Goal: Task Accomplishment & Management: Use online tool/utility

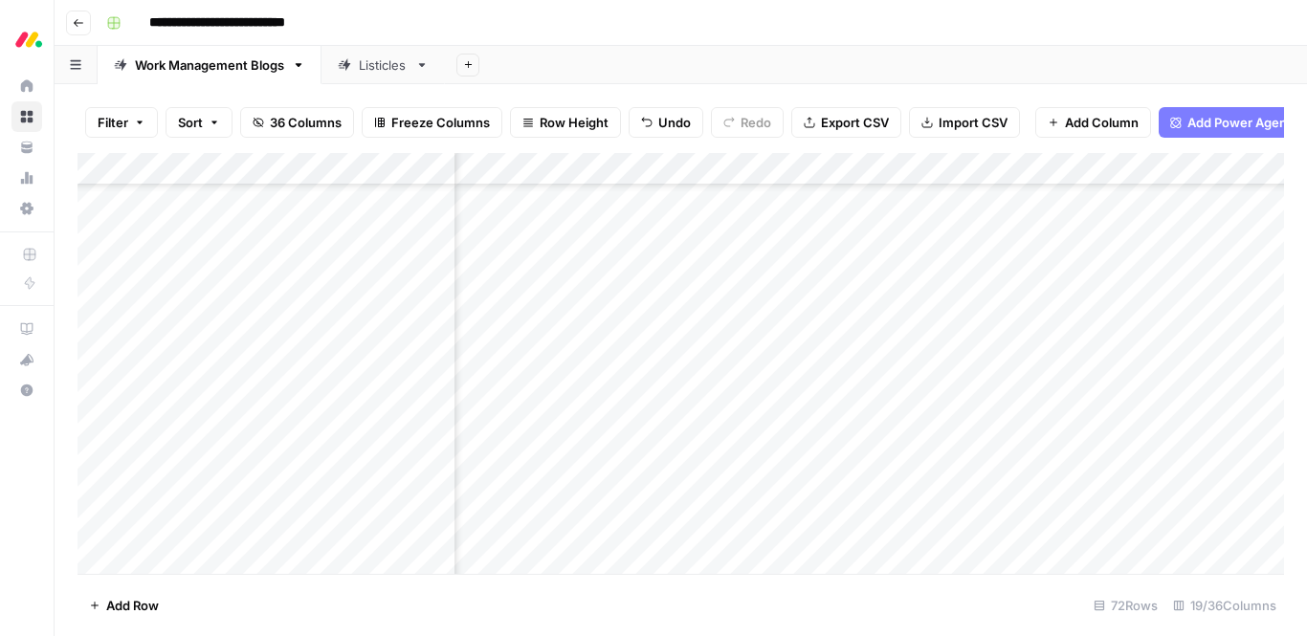
scroll to position [1667, 0]
click at [496, 254] on div "Add Column" at bounding box center [680, 363] width 1206 height 421
click at [514, 257] on div "Add Column" at bounding box center [680, 363] width 1206 height 421
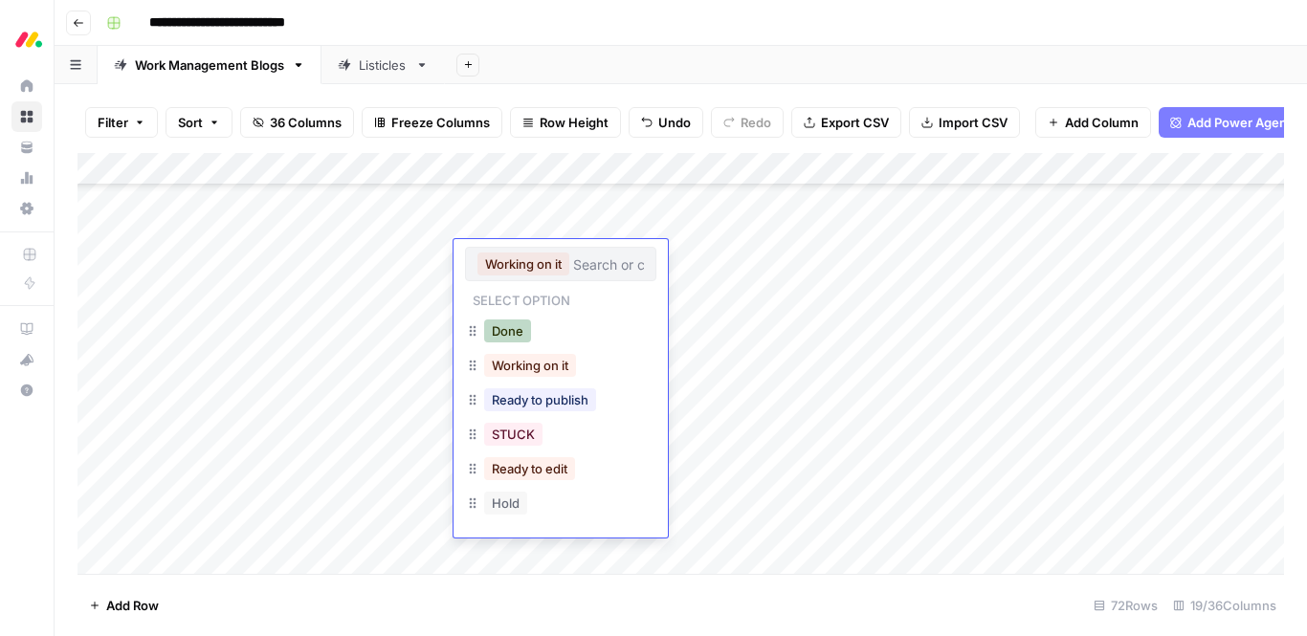
click at [510, 329] on button "Done" at bounding box center [507, 331] width 47 height 23
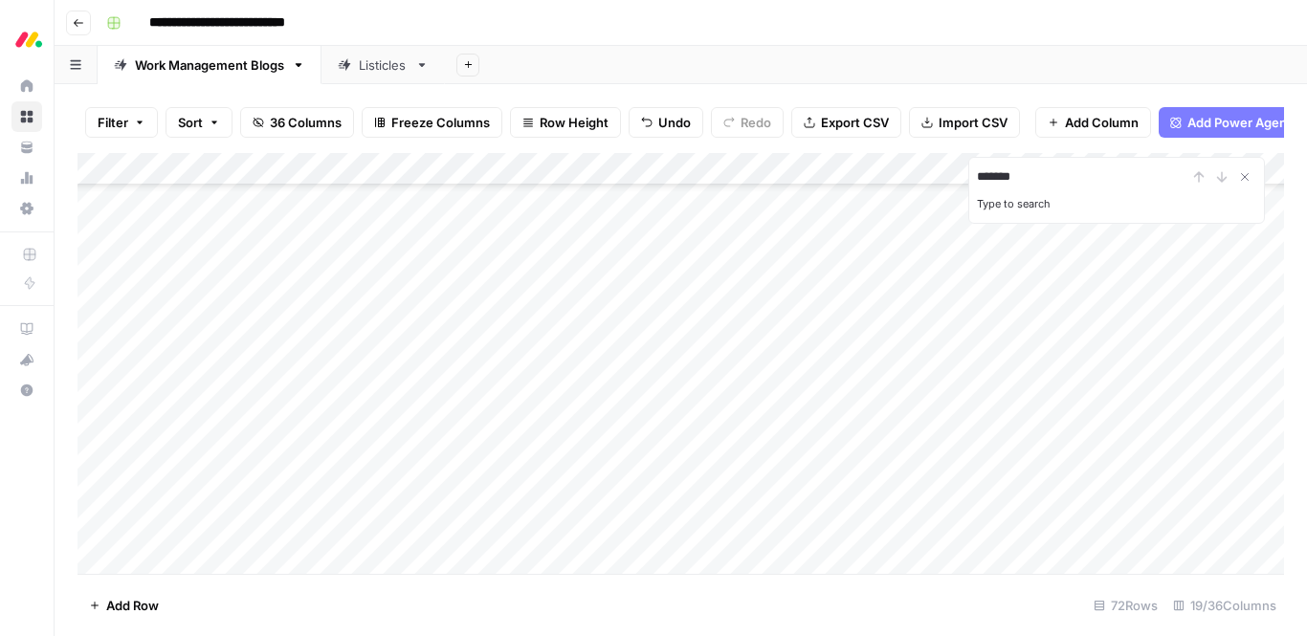
type input "*******"
click at [406, 313] on div "Add Column" at bounding box center [680, 363] width 1206 height 421
click at [406, 320] on div "Add Column" at bounding box center [680, 363] width 1206 height 421
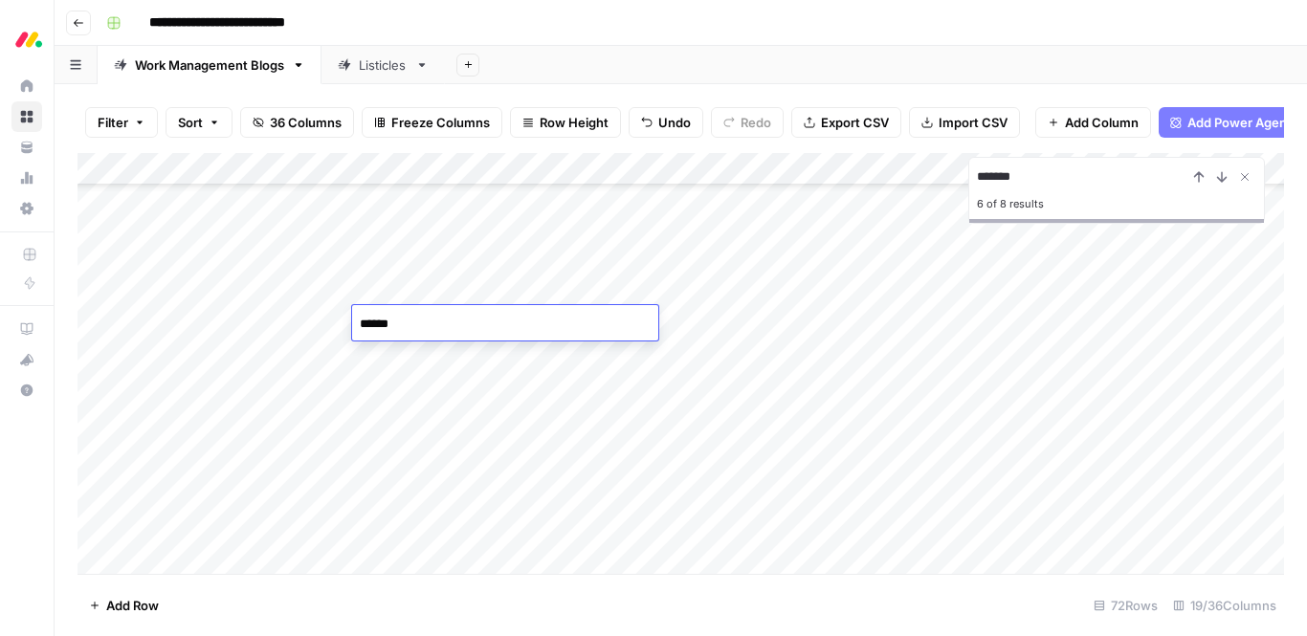
type textarea "*******"
click at [397, 329] on div "Add Column" at bounding box center [680, 363] width 1206 height 421
click at [397, 357] on div "Add Column" at bounding box center [680, 363] width 1206 height 421
click at [399, 357] on div "Add Column" at bounding box center [680, 363] width 1206 height 421
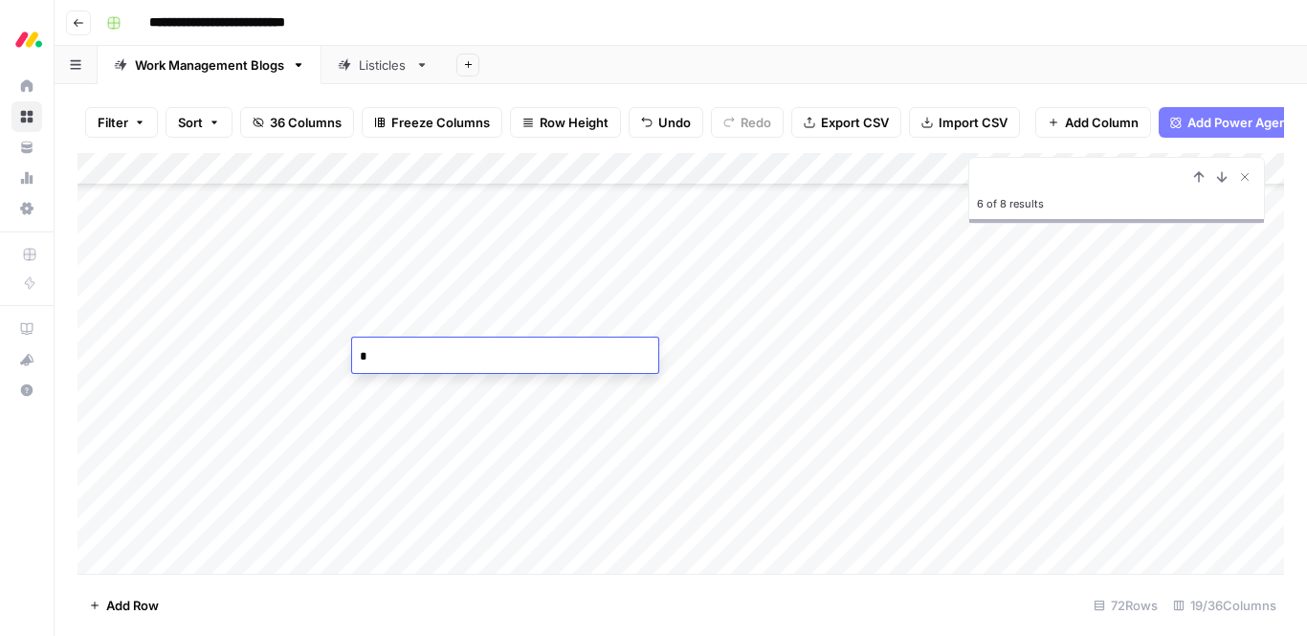
click at [414, 433] on div "Add Column" at bounding box center [680, 363] width 1206 height 421
click at [392, 349] on div "Add Column" at bounding box center [680, 363] width 1206 height 421
drag, startPoint x: 453, startPoint y: 369, endPoint x: 439, endPoint y: 522, distance: 153.7
click at [439, 522] on div "Add Column" at bounding box center [680, 363] width 1206 height 421
click at [412, 358] on div "Add Column" at bounding box center [680, 363] width 1206 height 421
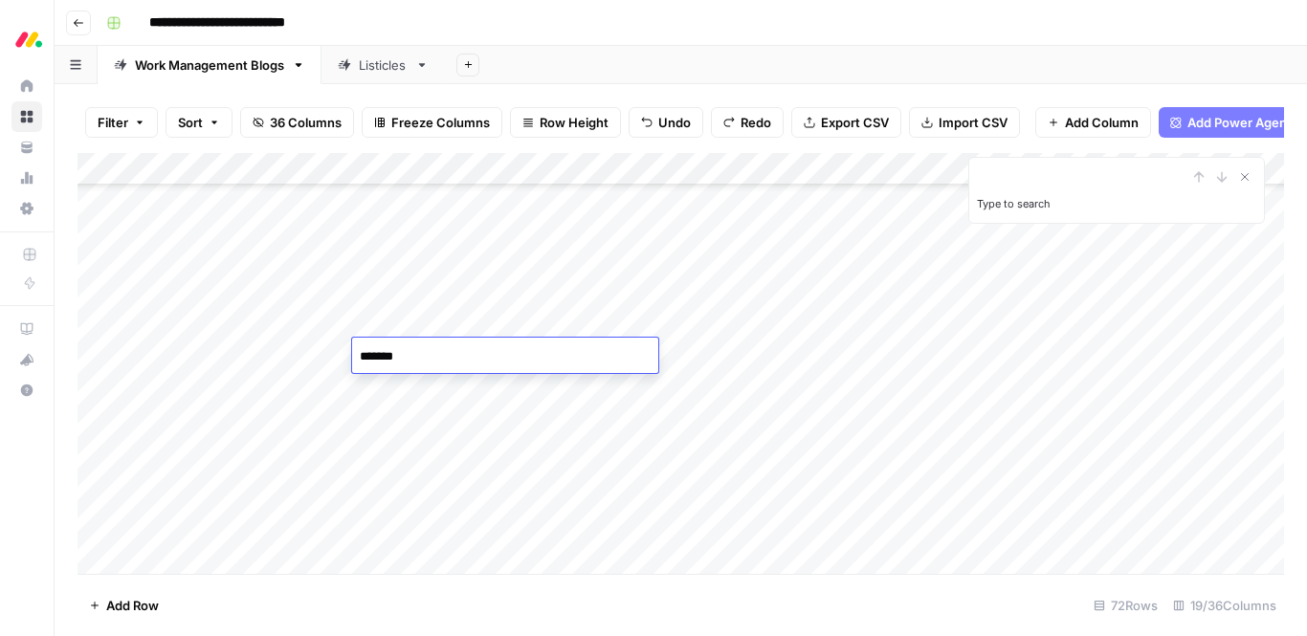
click at [426, 406] on div "Add Column" at bounding box center [680, 363] width 1206 height 421
click at [529, 423] on div "Add Column" at bounding box center [680, 363] width 1206 height 421
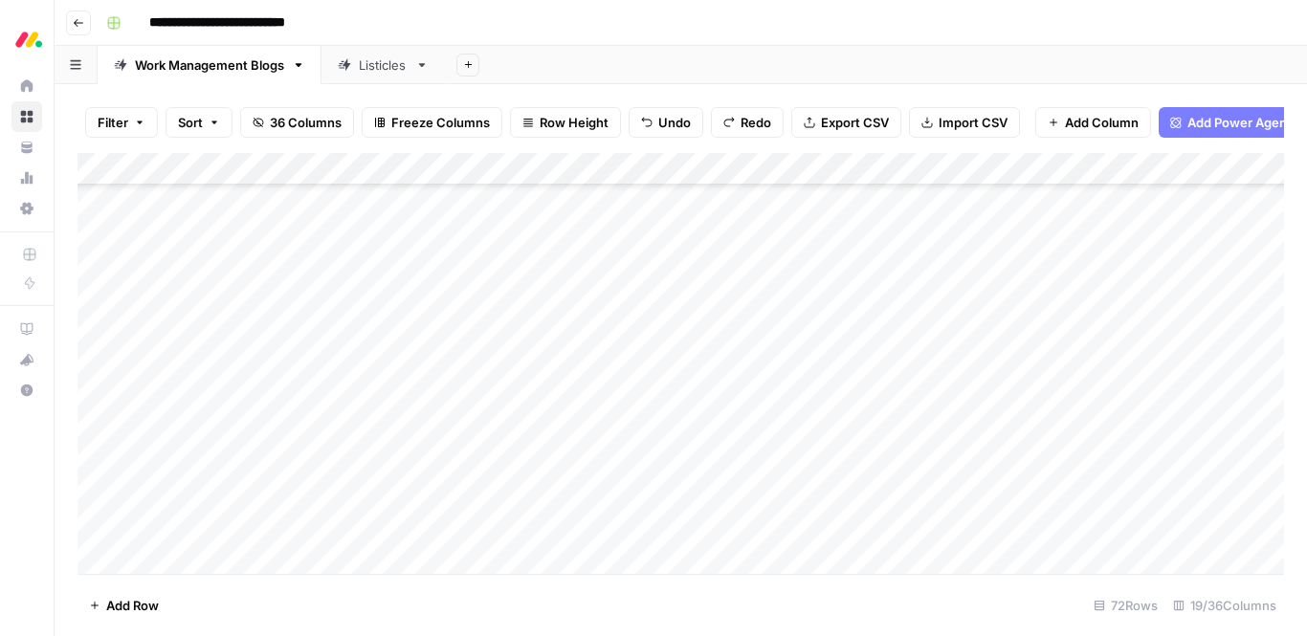
scroll to position [1095, 0]
type input "management"
click at [923, 46] on div "Add Sheet" at bounding box center [876, 65] width 862 height 38
type input "**********"
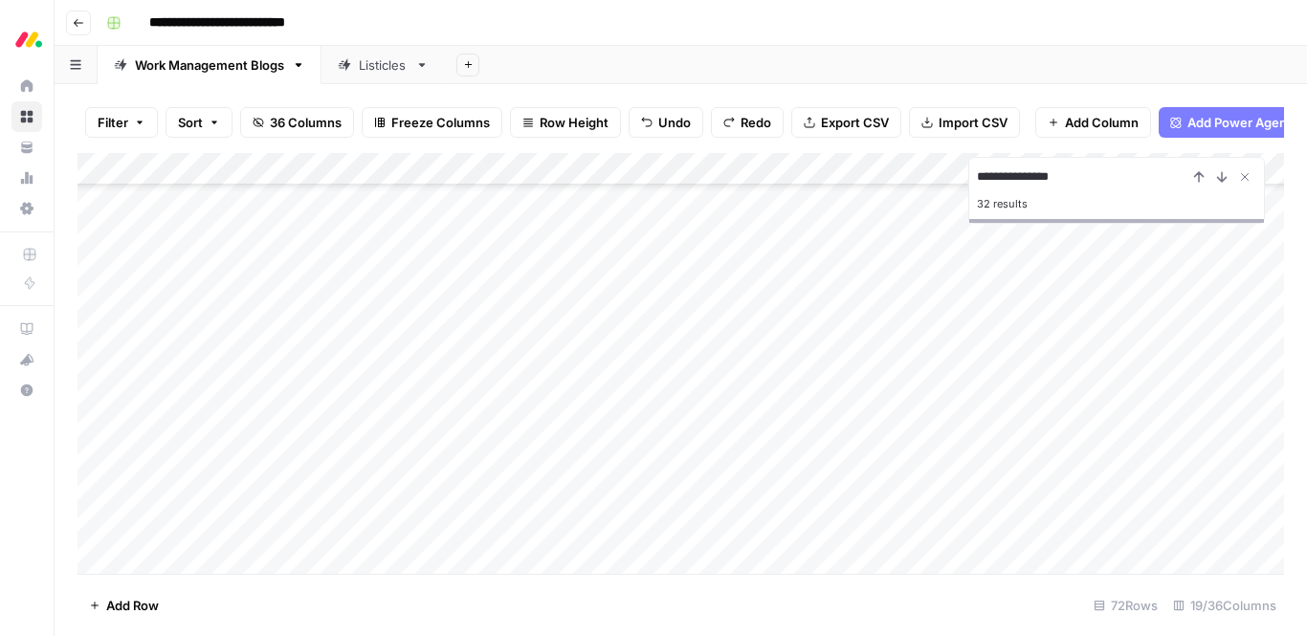
click at [196, 411] on div "Add Column" at bounding box center [680, 363] width 1206 height 421
click at [198, 411] on div "Add Column" at bounding box center [680, 363] width 1206 height 421
click at [504, 420] on div "Add Column" at bounding box center [680, 363] width 1206 height 421
click at [900, 409] on div "Add Column" at bounding box center [680, 363] width 1206 height 421
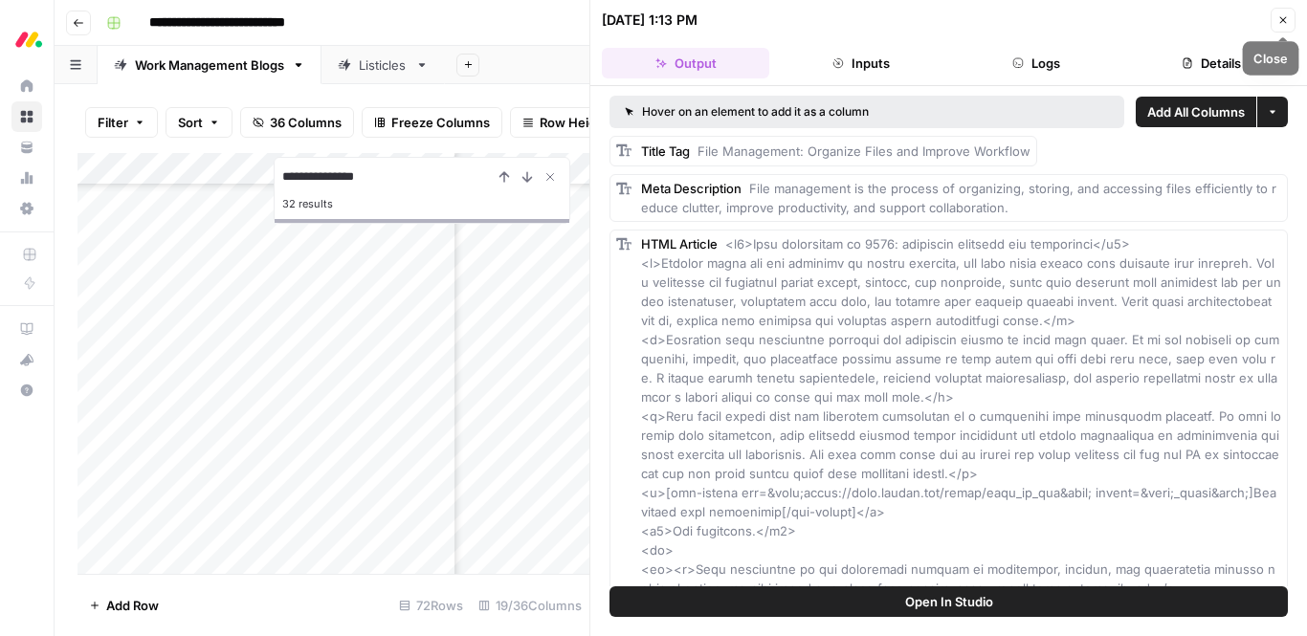
click at [1287, 27] on button "Close" at bounding box center [1282, 20] width 25 height 25
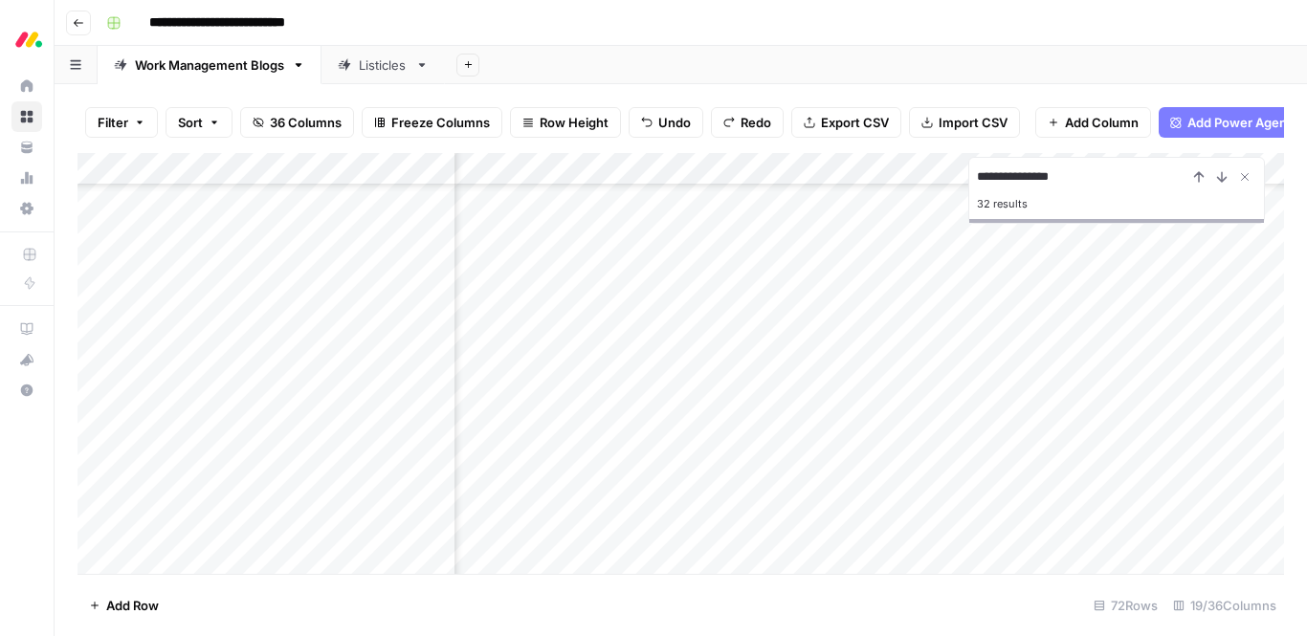
click at [863, 410] on div "Add Column" at bounding box center [680, 363] width 1206 height 421
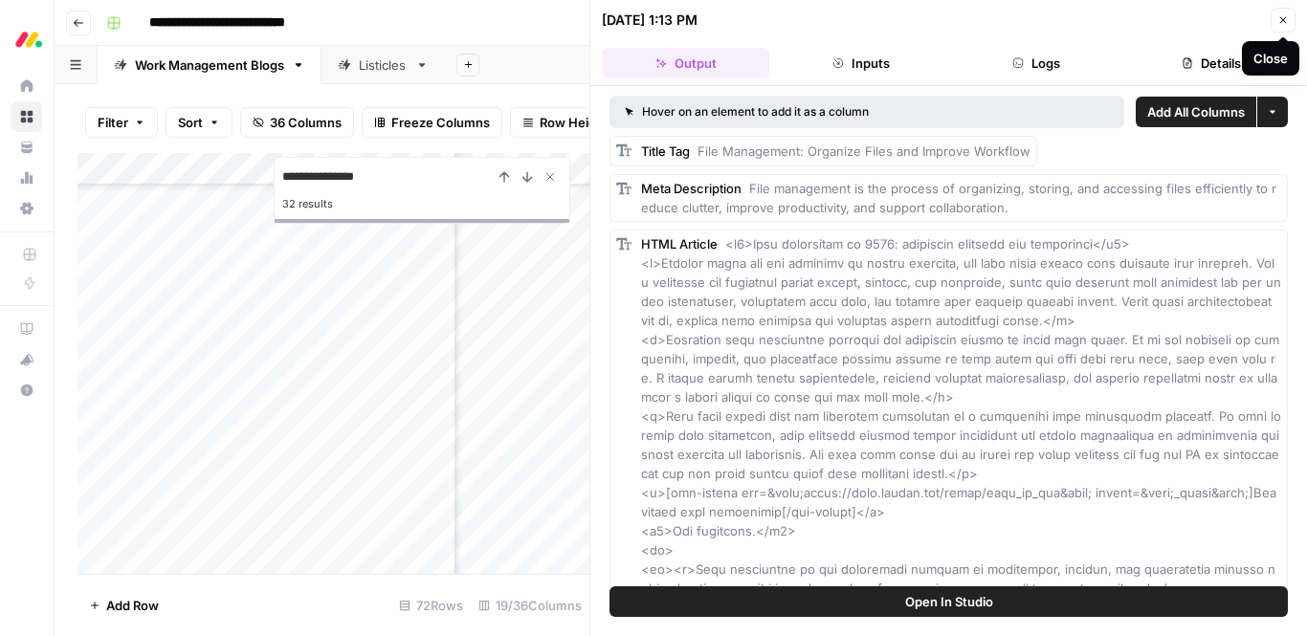
click at [1285, 15] on icon "button" at bounding box center [1282, 19] width 11 height 11
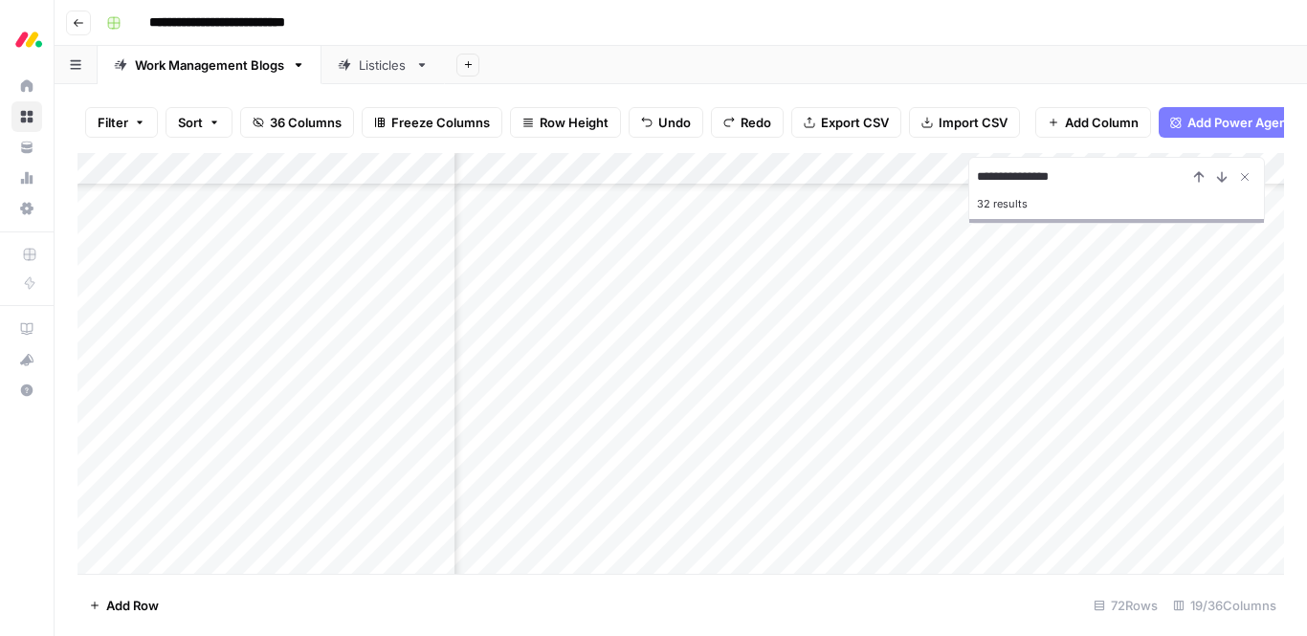
scroll to position [1513, 1481]
click at [1043, 408] on div "Add Column" at bounding box center [680, 363] width 1206 height 421
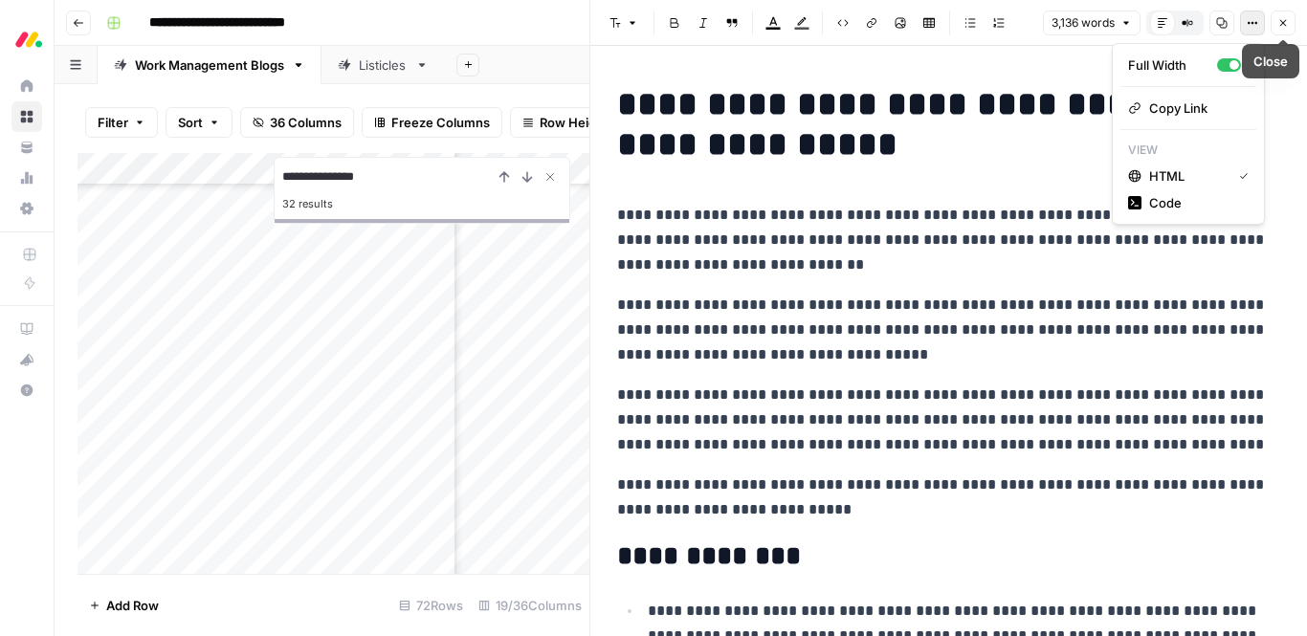
click at [1248, 27] on icon "button" at bounding box center [1252, 22] width 11 height 11
click at [1196, 101] on span "Copy Link" at bounding box center [1195, 108] width 92 height 19
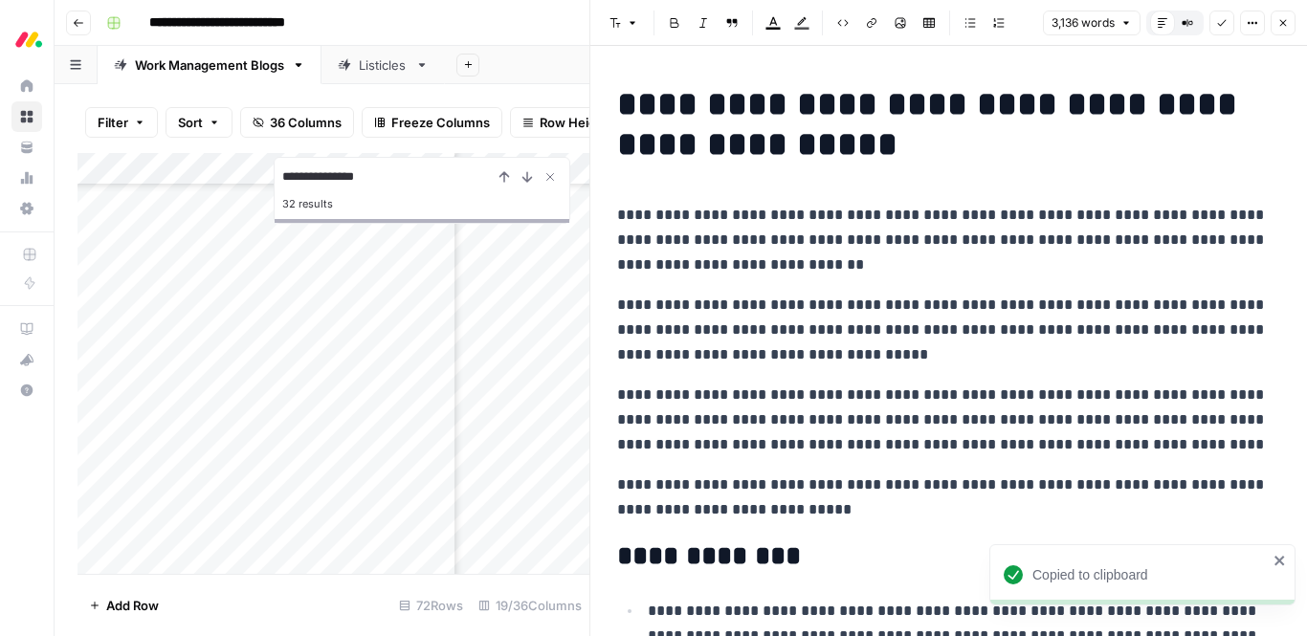
click at [1277, 23] on icon "button" at bounding box center [1282, 22] width 11 height 11
